Goal: Find specific page/section: Find specific page/section

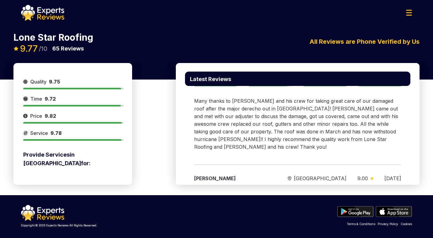
scroll to position [511, 0]
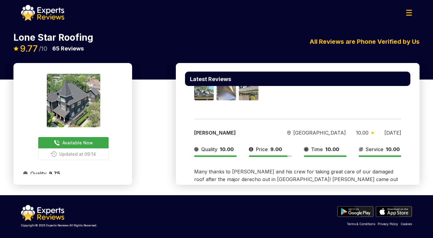
scroll to position [611, 0]
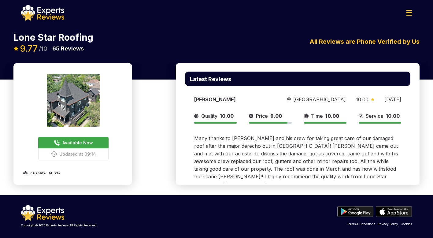
drag, startPoint x: 265, startPoint y: 149, endPoint x: 255, endPoint y: 175, distance: 28.3
click at [255, 196] on div "[PERSON_NAME] [GEOGRAPHIC_DATA] 9.00 [DATE] Quality 10.00 Price 9.00 Time 10.00…" at bounding box center [297, 235] width 225 height 78
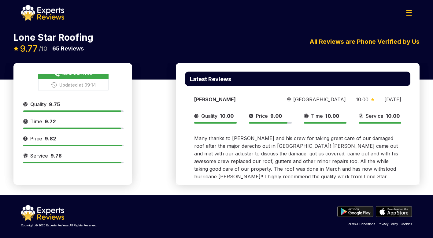
scroll to position [61, 0]
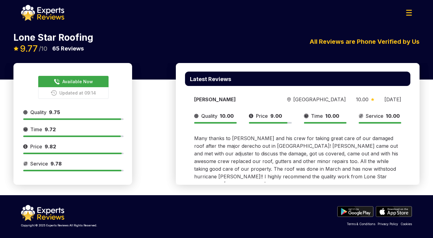
click at [397, 54] on div "Lone Star Roofing Available Now Updated at 09:14 9.77 /10 65 Reviews Lone Star …" at bounding box center [216, 48] width 415 height 30
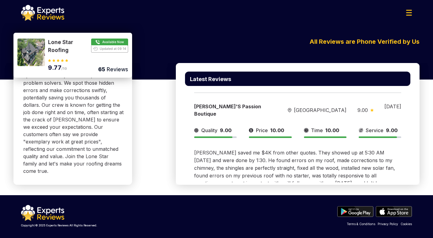
scroll to position [0, 0]
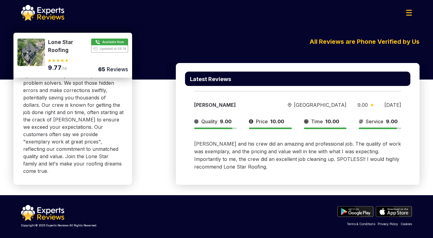
click at [223, 35] on div "Lone Star Roofing Available Now Updated at 09:14 9.77 /10 65 Reviews Lone Star …" at bounding box center [216, 48] width 415 height 30
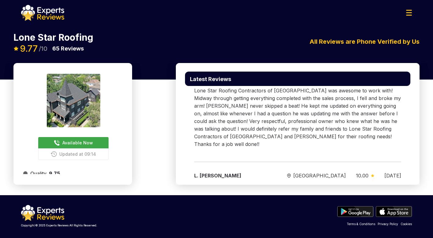
click at [145, 188] on div "Available Now Updated at 09:14 Provide Services in Houston for: Roofing Quality…" at bounding box center [216, 128] width 415 height 131
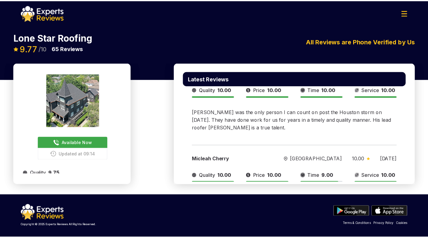
scroll to position [752, 0]
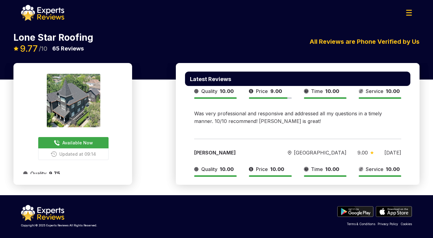
click at [48, 17] on img at bounding box center [42, 13] width 43 height 16
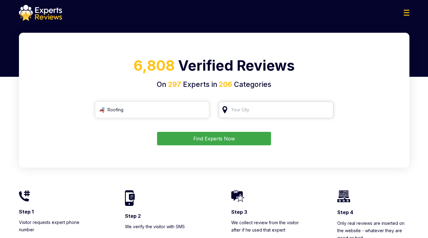
click at [270, 111] on input "search" at bounding box center [276, 109] width 115 height 16
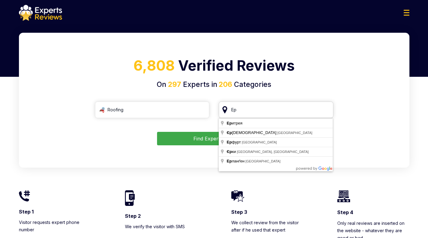
drag, startPoint x: 255, startPoint y: 109, endPoint x: 229, endPoint y: 109, distance: 25.7
click at [229, 109] on input "Ер" at bounding box center [276, 109] width 115 height 16
type input "Houston, TX"
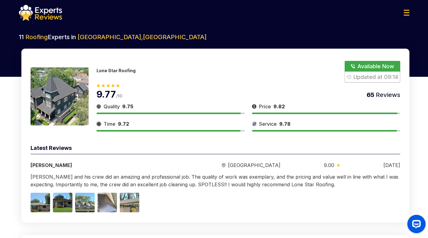
click at [111, 70] on p "Lone Star Roofing" at bounding box center [116, 70] width 39 height 5
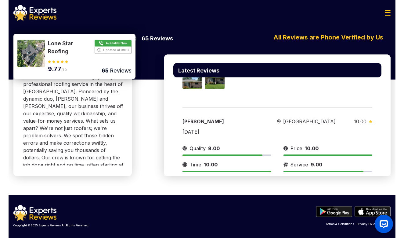
scroll to position [282, 0]
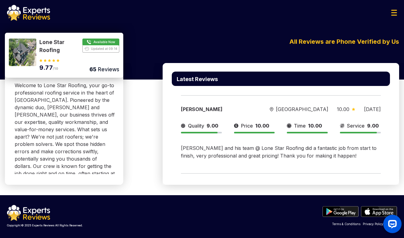
drag, startPoint x: 208, startPoint y: 160, endPoint x: 219, endPoint y: 237, distance: 77.8
drag, startPoint x: 219, startPoint y: 237, endPoint x: 171, endPoint y: 210, distance: 55.1
click at [171, 210] on div "Copyright © 2025 Experts Reviews All Rights Reserved. Terms & Conditions Privac…" at bounding box center [202, 216] width 400 height 22
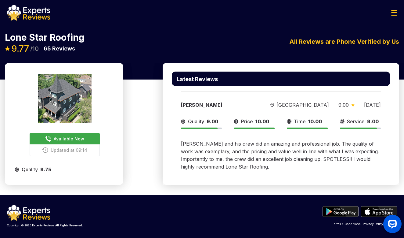
scroll to position [0, 0]
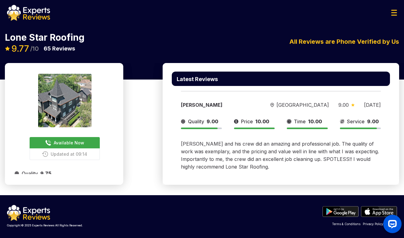
drag, startPoint x: 216, startPoint y: 66, endPoint x: 216, endPoint y: 78, distance: 11.6
click at [216, 66] on div "Latest Reviews Nita Lindley Houston 9.00 06/26/2025 Quality 9.00 Price 10.00 Ti…" at bounding box center [281, 124] width 237 height 122
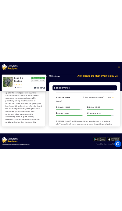
scroll to position [305, 0]
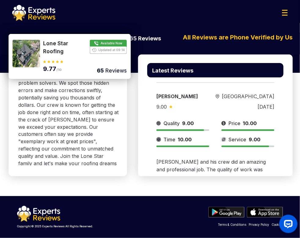
drag, startPoint x: 0, startPoint y: 109, endPoint x: -4, endPoint y: 109, distance: 4.3
click at [0, 109] on html "Trust matters — every review is 100% real Verified by phone: we confirm the rev…" at bounding box center [150, 119] width 300 height 238
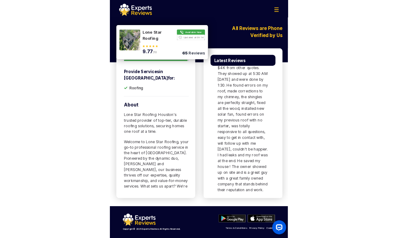
scroll to position [183, 0]
